Goal: Task Accomplishment & Management: Manage account settings

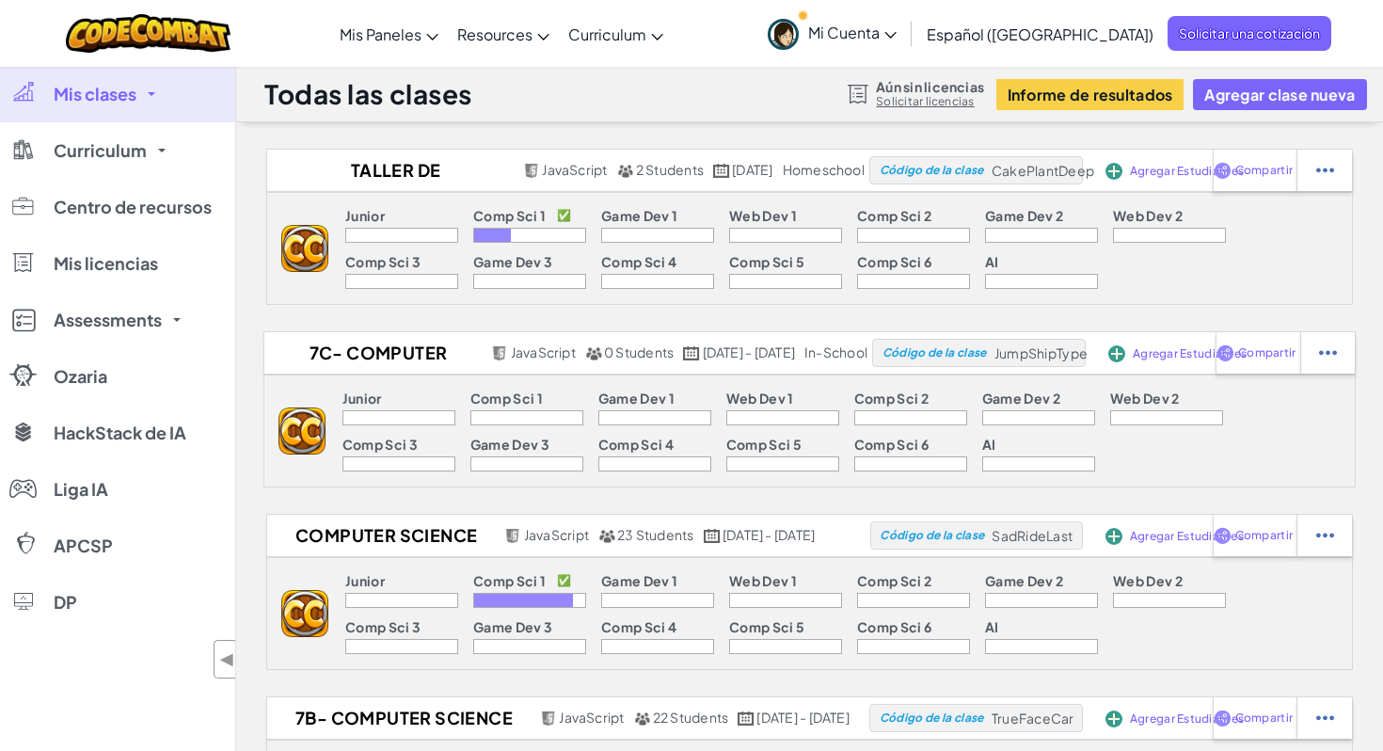
click at [509, 212] on p "Comp Sci 1" at bounding box center [509, 215] width 72 height 15
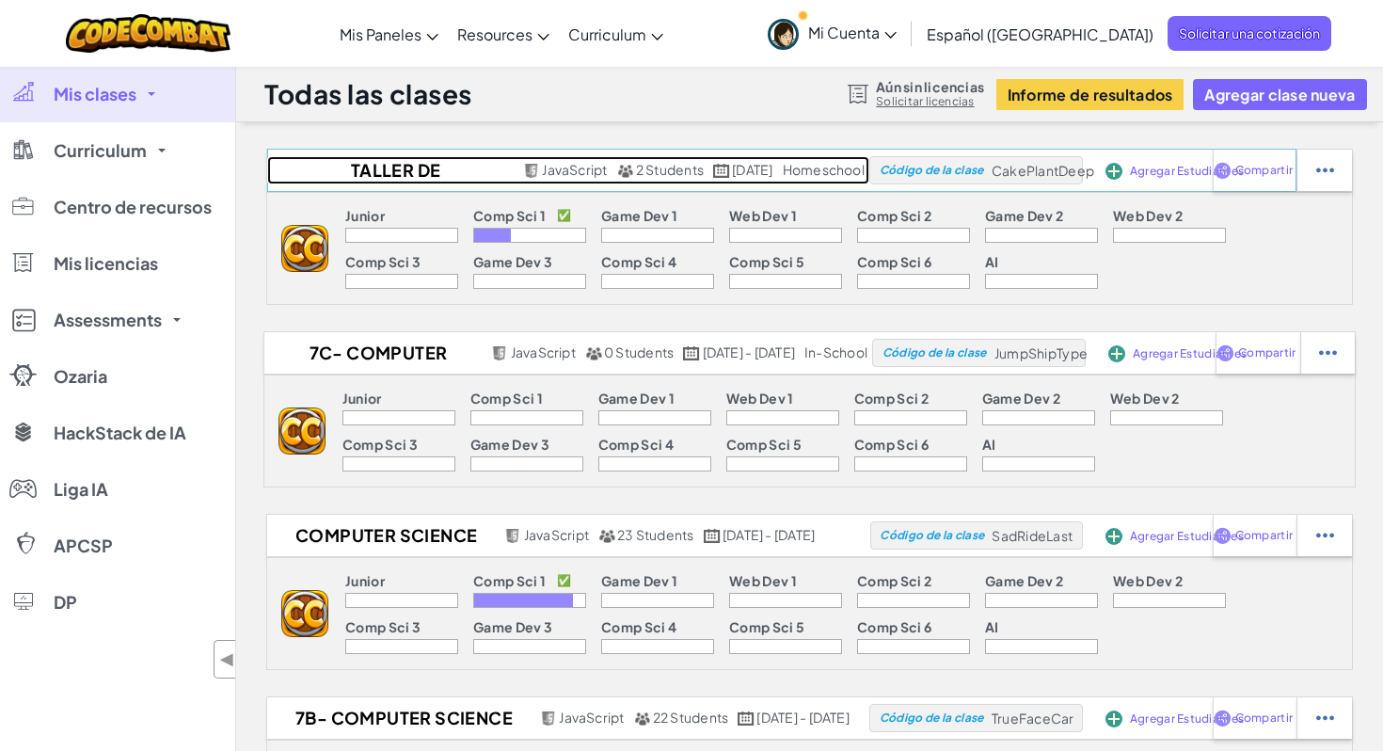
click at [398, 161] on h2 "Taller de nivelación Séptimo" at bounding box center [392, 170] width 251 height 28
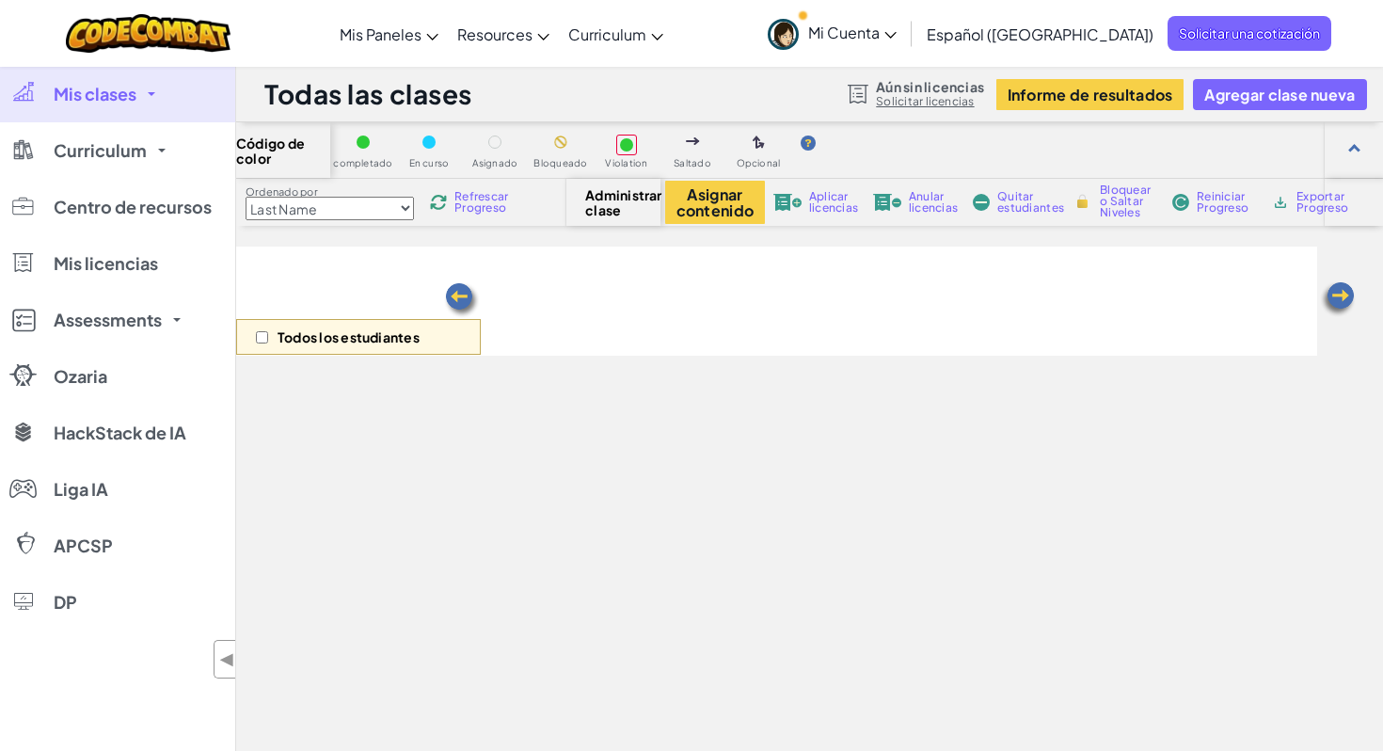
select select "560f1a9f22961295f9427742"
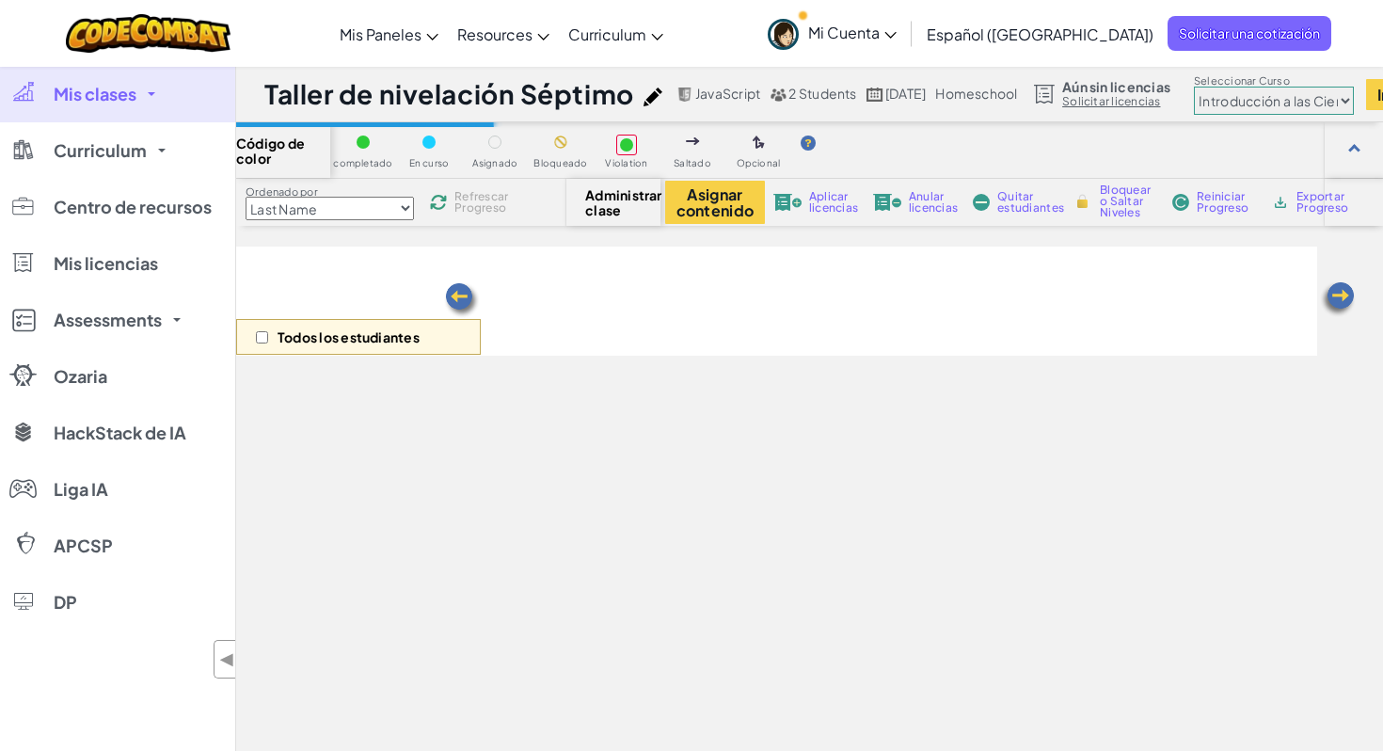
click at [409, 100] on h1 "Taller de nivelación Séptimo" at bounding box center [449, 94] width 370 height 36
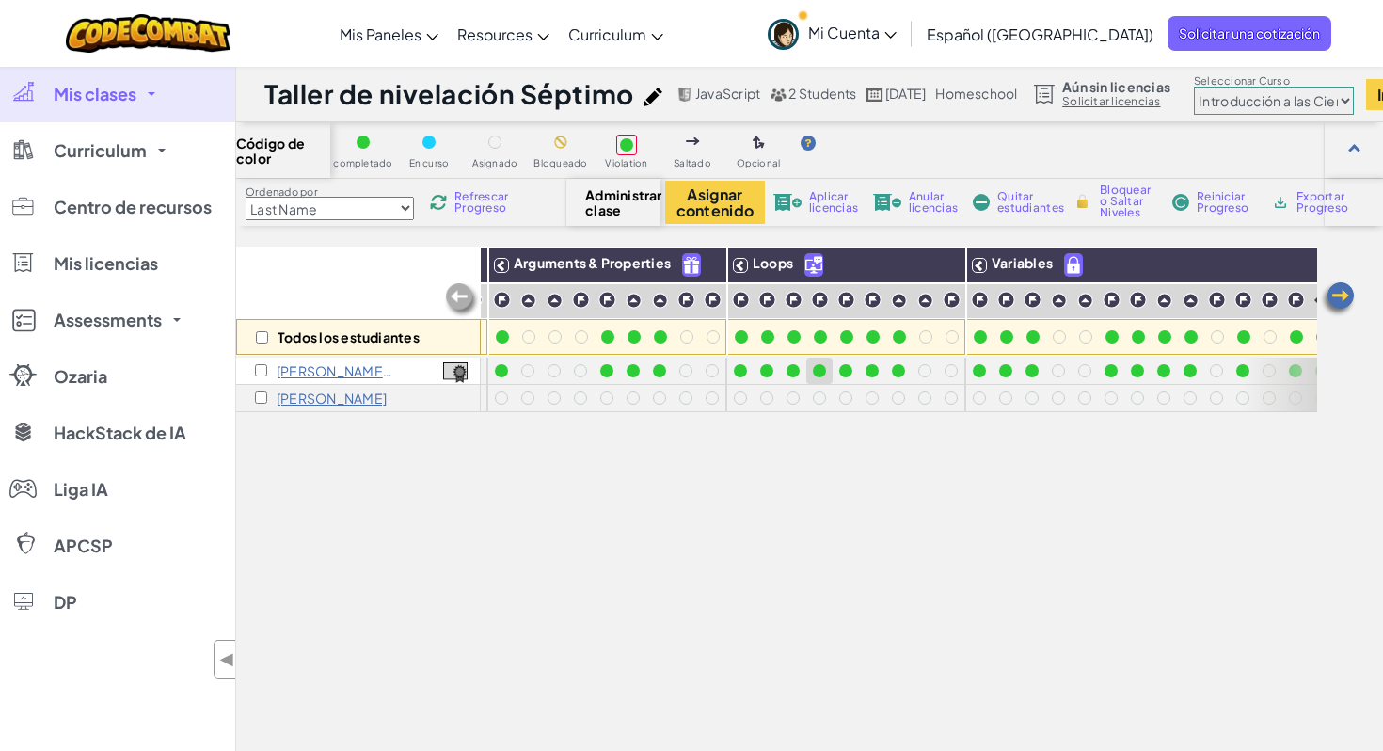
scroll to position [0, 172]
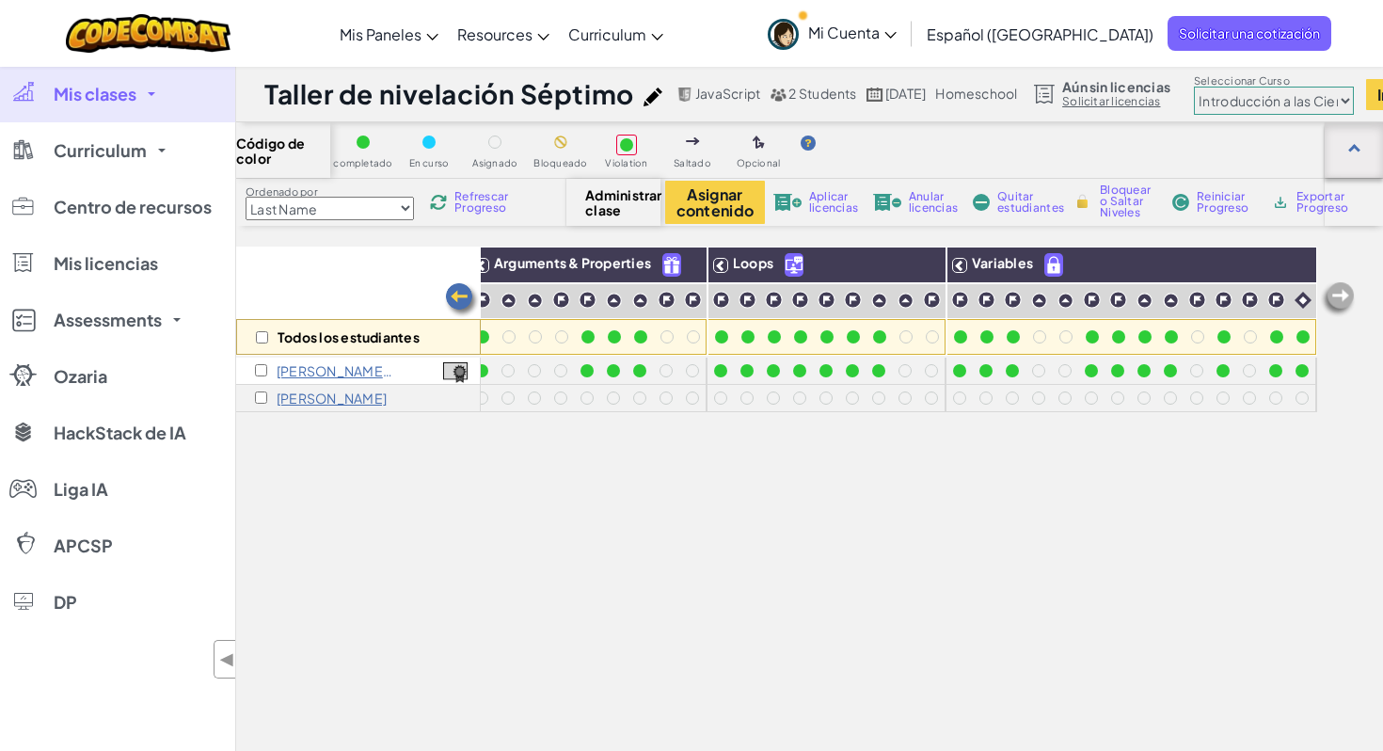
click at [1372, 155] on div at bounding box center [1354, 150] width 58 height 56
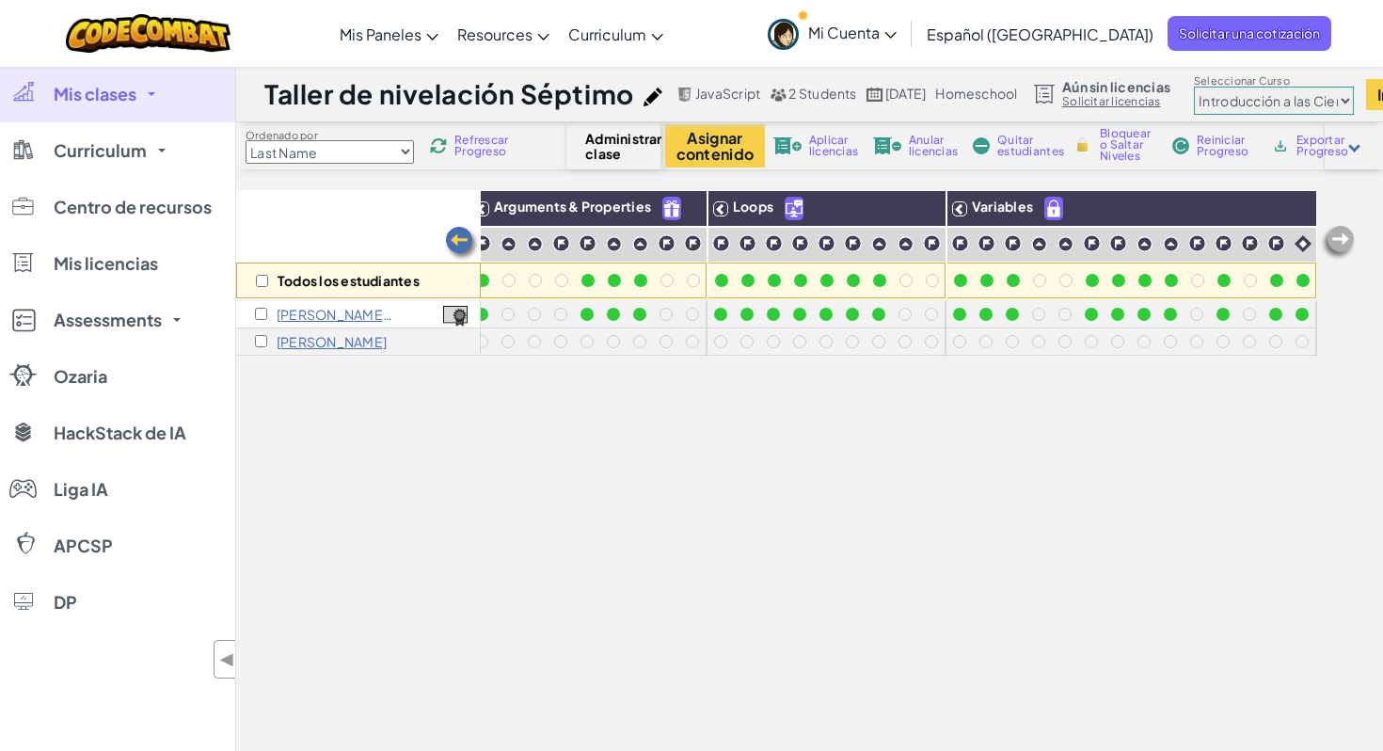
click at [771, 553] on div "Todos los estudiantes Sintaxis Básica Arguments & Properties Loops Variables [P…" at bounding box center [776, 518] width 1081 height 657
click at [220, 664] on span "◀" at bounding box center [227, 658] width 16 height 27
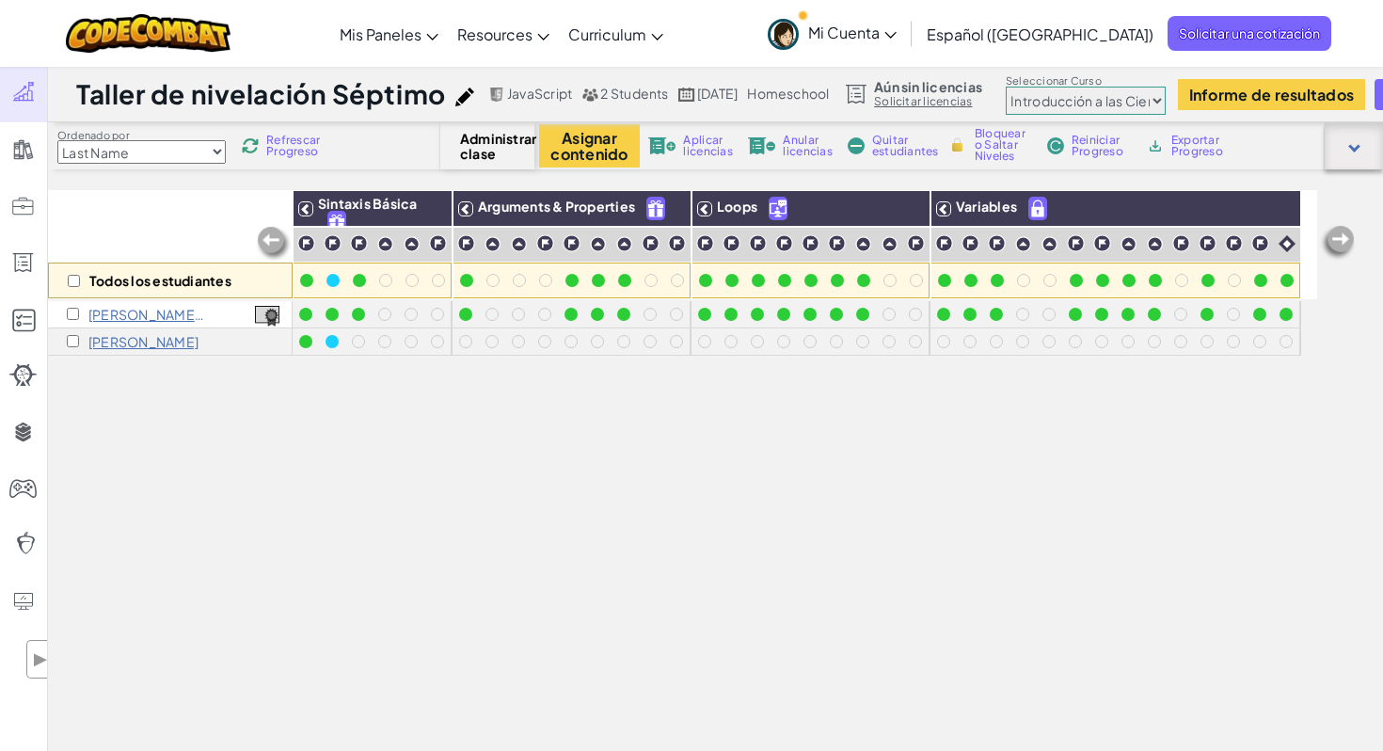
click at [1347, 144] on div at bounding box center [1354, 145] width 58 height 47
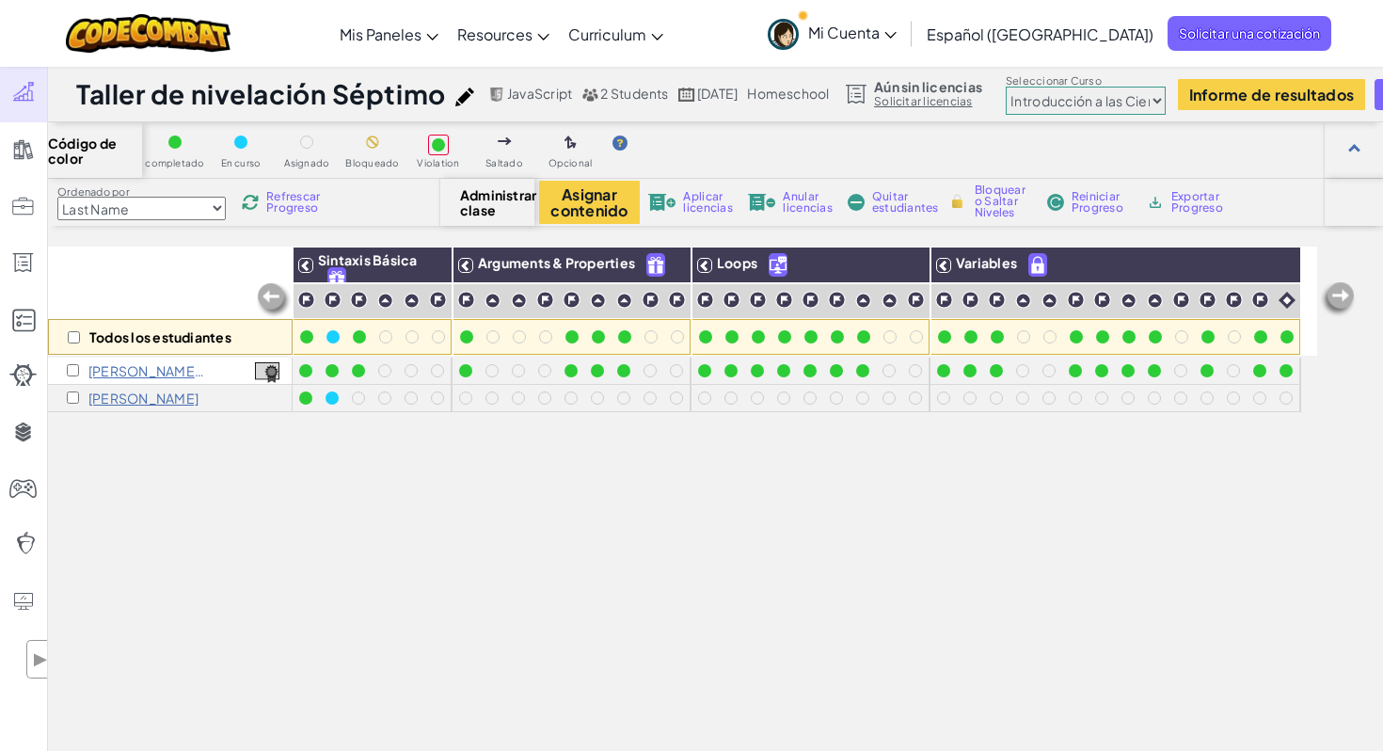
click at [489, 209] on span "Administrar clase" at bounding box center [488, 202] width 56 height 30
click at [246, 95] on h1 "Taller de nivelación Séptimo" at bounding box center [261, 94] width 370 height 36
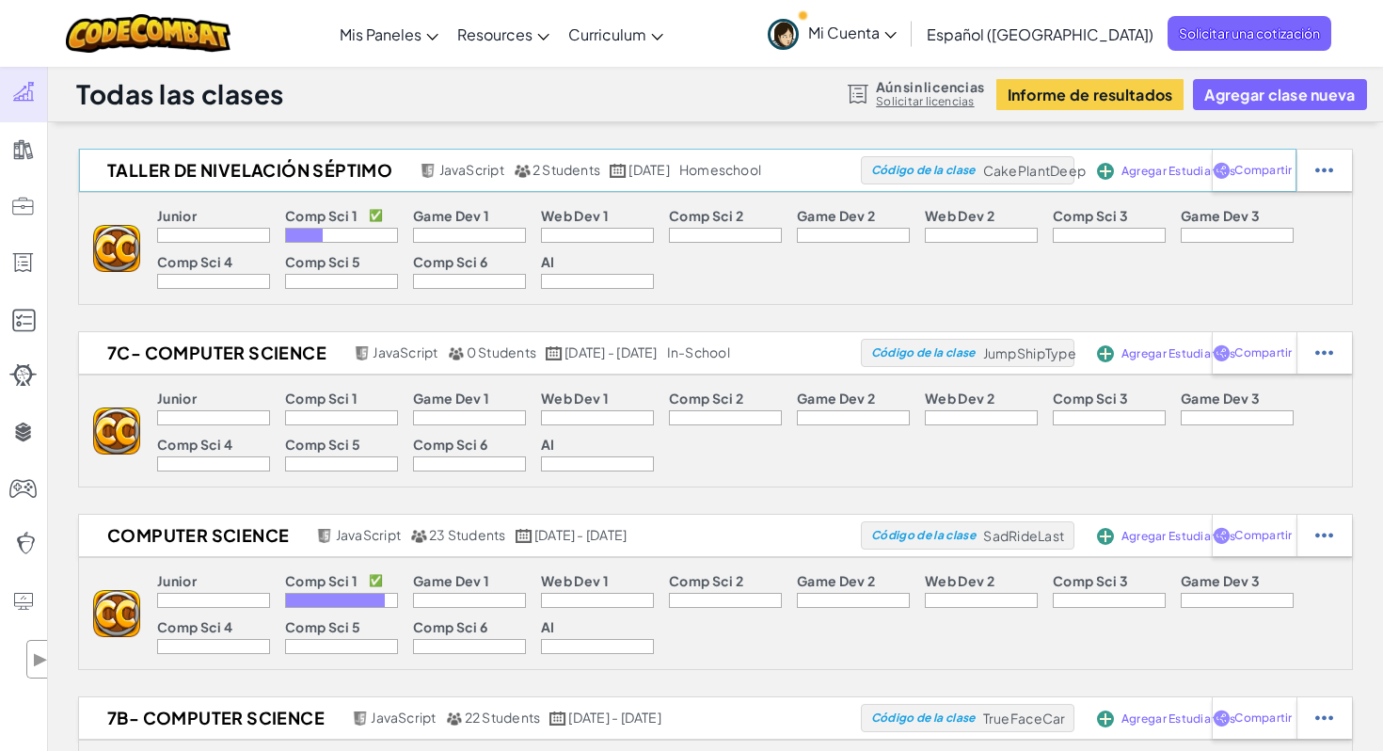
click at [1143, 168] on span "Agregar Estudiantes" at bounding box center [1178, 171] width 114 height 11
